Goal: Information Seeking & Learning: Learn about a topic

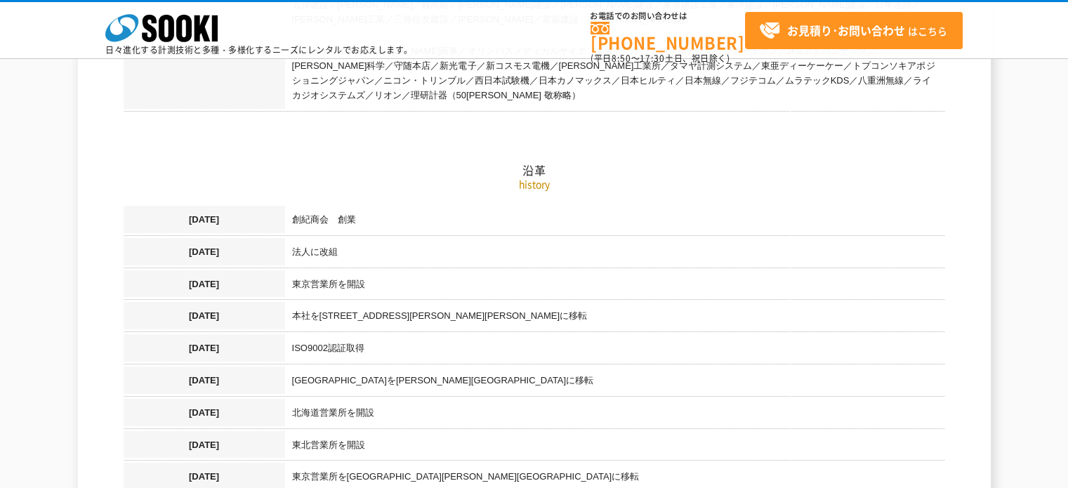
scroll to position [842, 0]
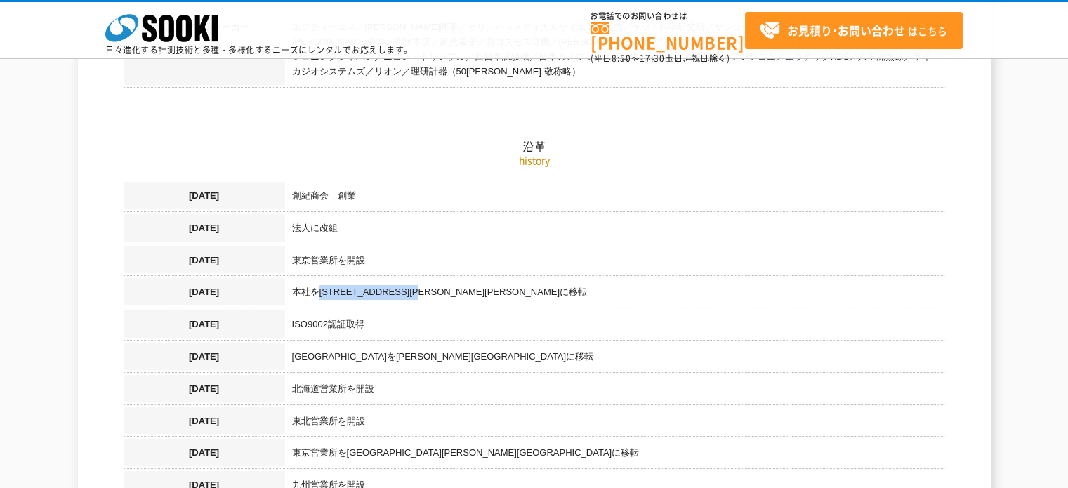
drag, startPoint x: 368, startPoint y: 280, endPoint x: 520, endPoint y: 280, distance: 151.7
click at [516, 280] on td "本社を[STREET_ADDRESS][PERSON_NAME][PERSON_NAME]に移転" at bounding box center [615, 294] width 660 height 32
click at [521, 280] on td "本社を[STREET_ADDRESS][PERSON_NAME][PERSON_NAME]に移転" at bounding box center [615, 294] width 660 height 32
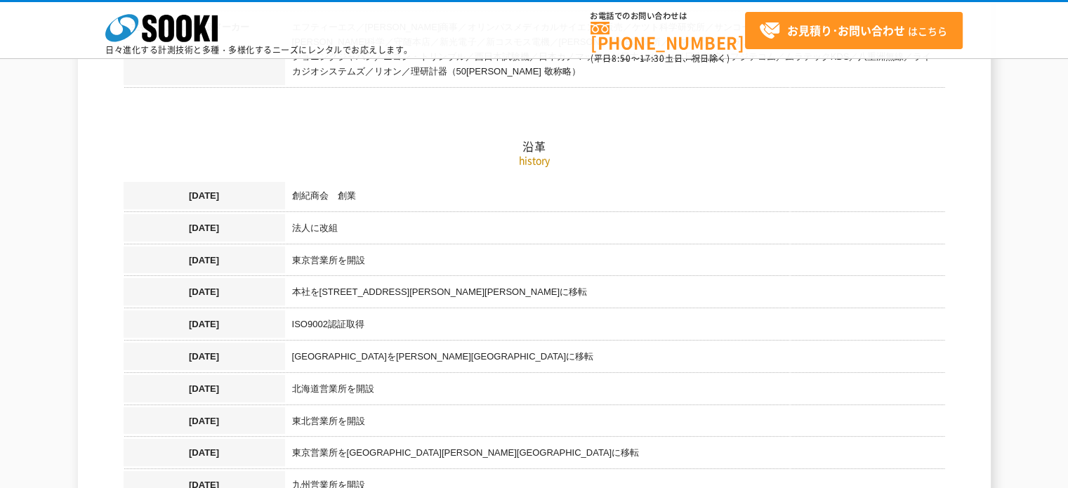
click at [506, 321] on td "ISO9002認証取得" at bounding box center [615, 326] width 660 height 32
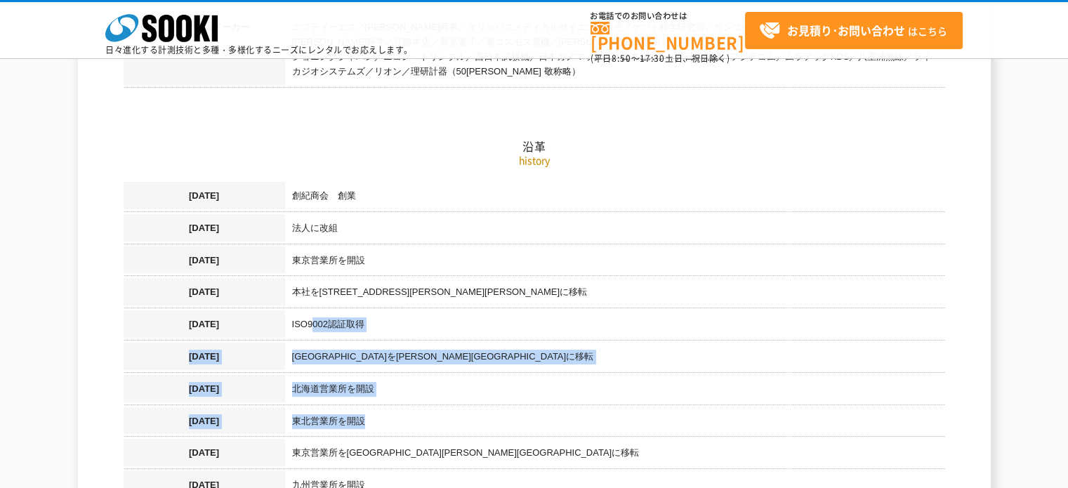
drag, startPoint x: 361, startPoint y: 423, endPoint x: 308, endPoint y: 279, distance: 153.3
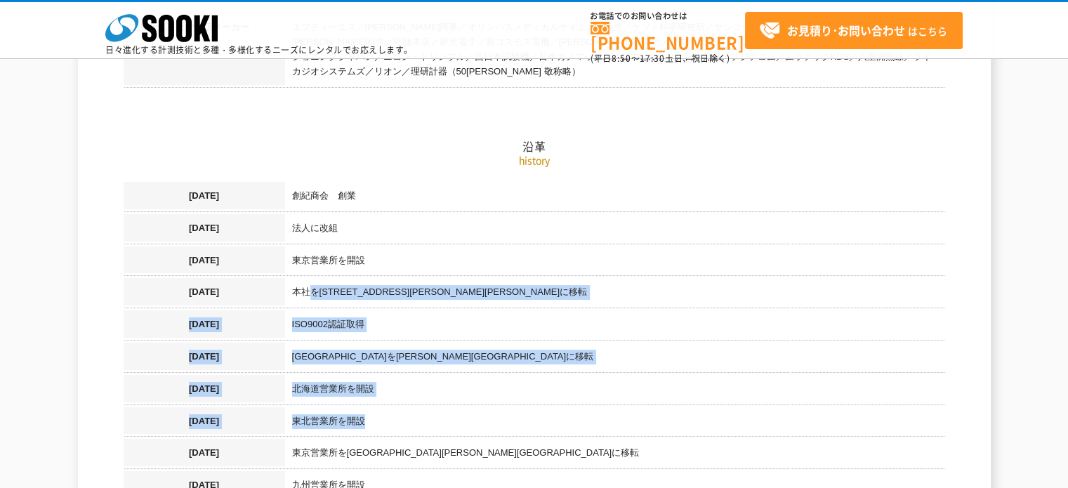
click at [308, 279] on td "本社を[STREET_ADDRESS][PERSON_NAME][PERSON_NAME]に移転" at bounding box center [615, 294] width 660 height 32
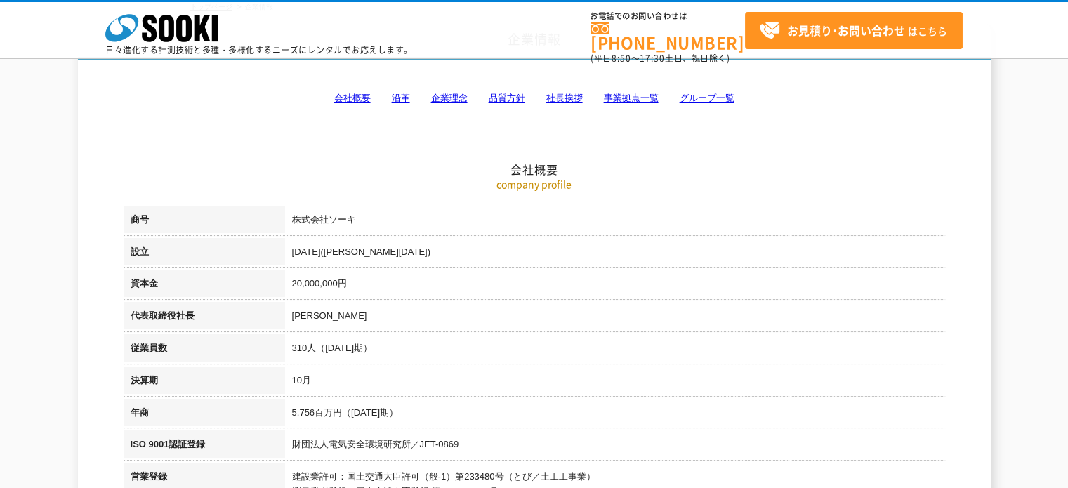
scroll to position [52, 0]
